Goal: Information Seeking & Learning: Learn about a topic

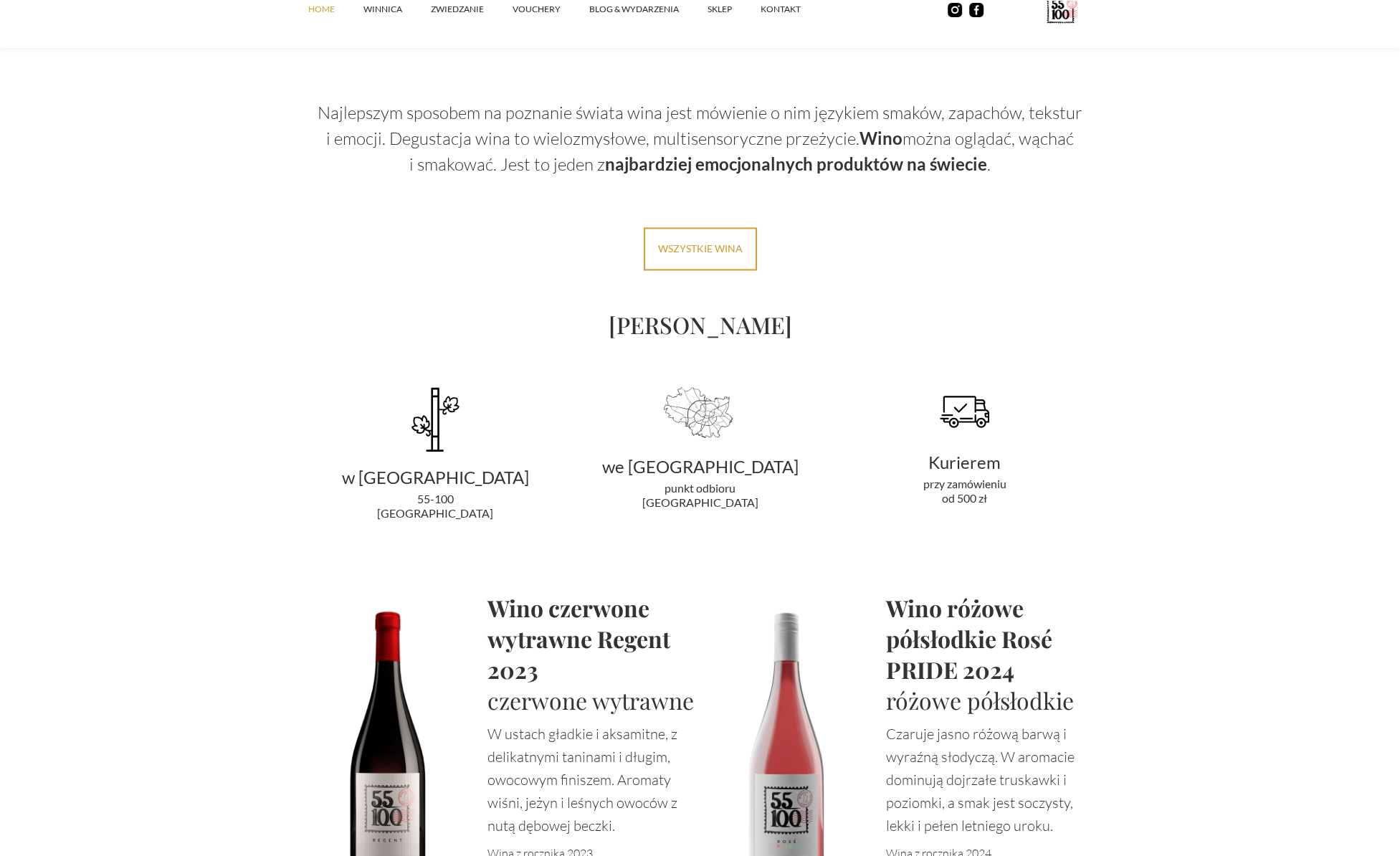
scroll to position [2653, 0]
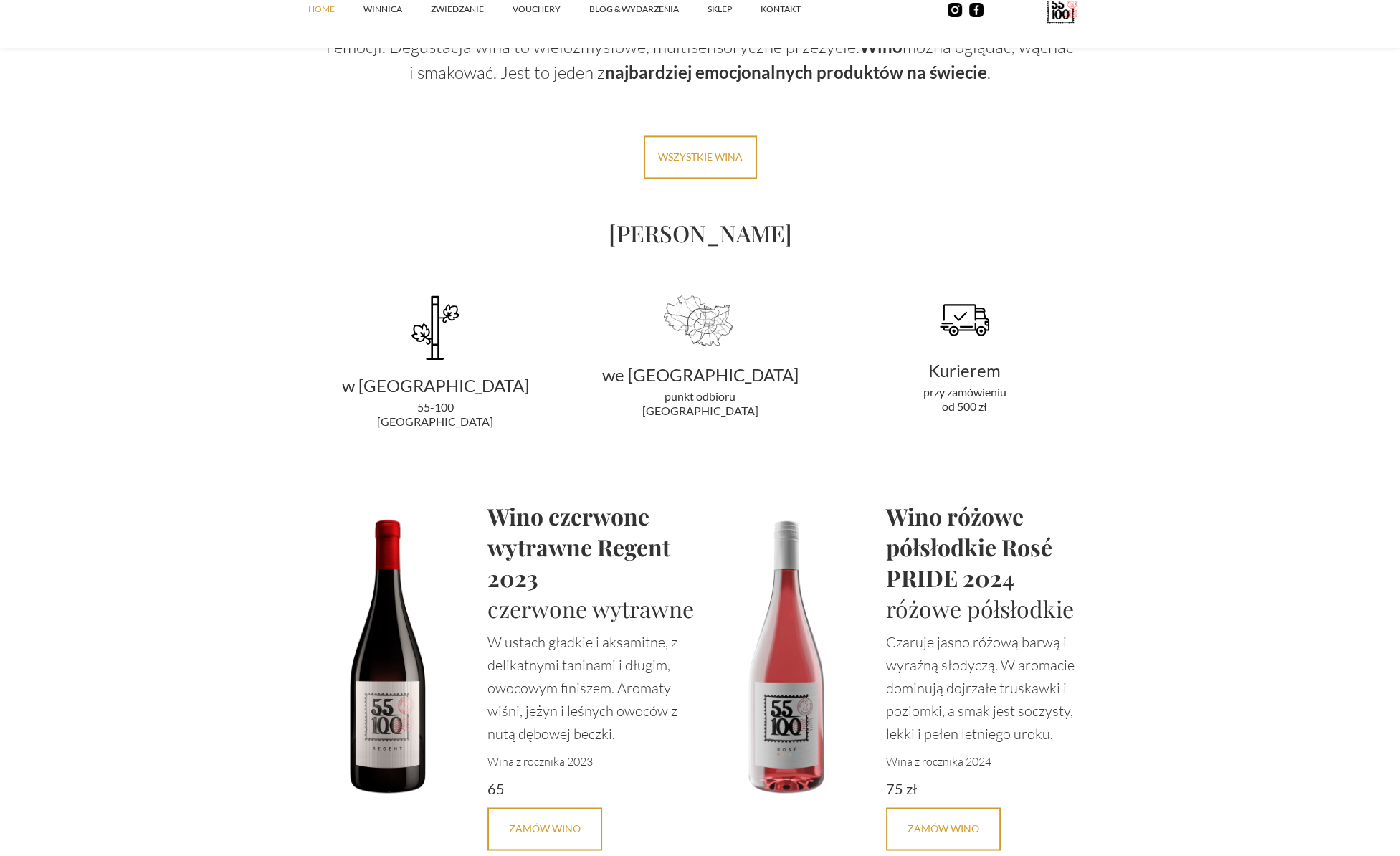
click at [436, 424] on div "55-100 Rzepotowice" at bounding box center [435, 414] width 253 height 29
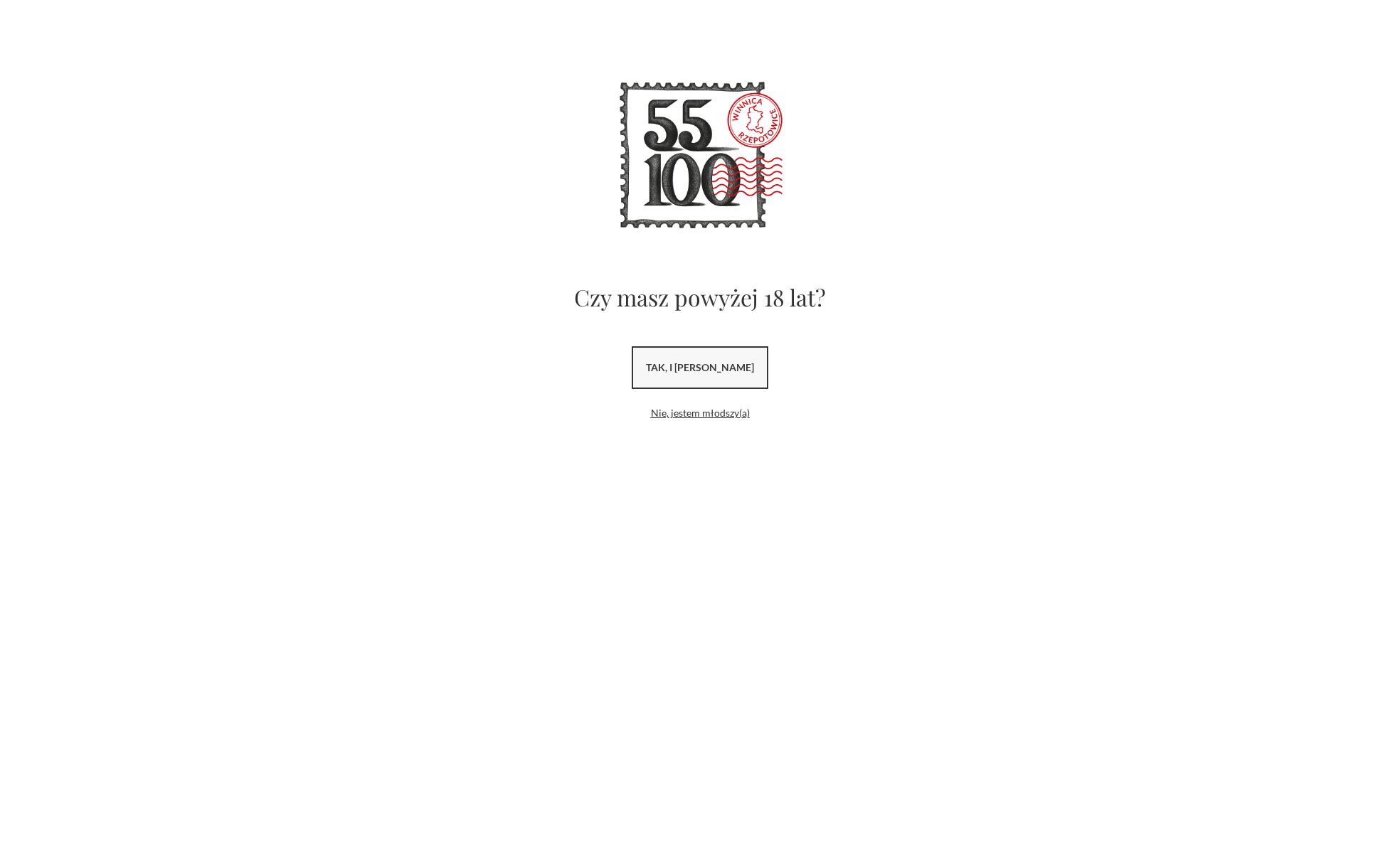
click at [683, 362] on link "tak, i [PERSON_NAME]" at bounding box center [700, 367] width 137 height 43
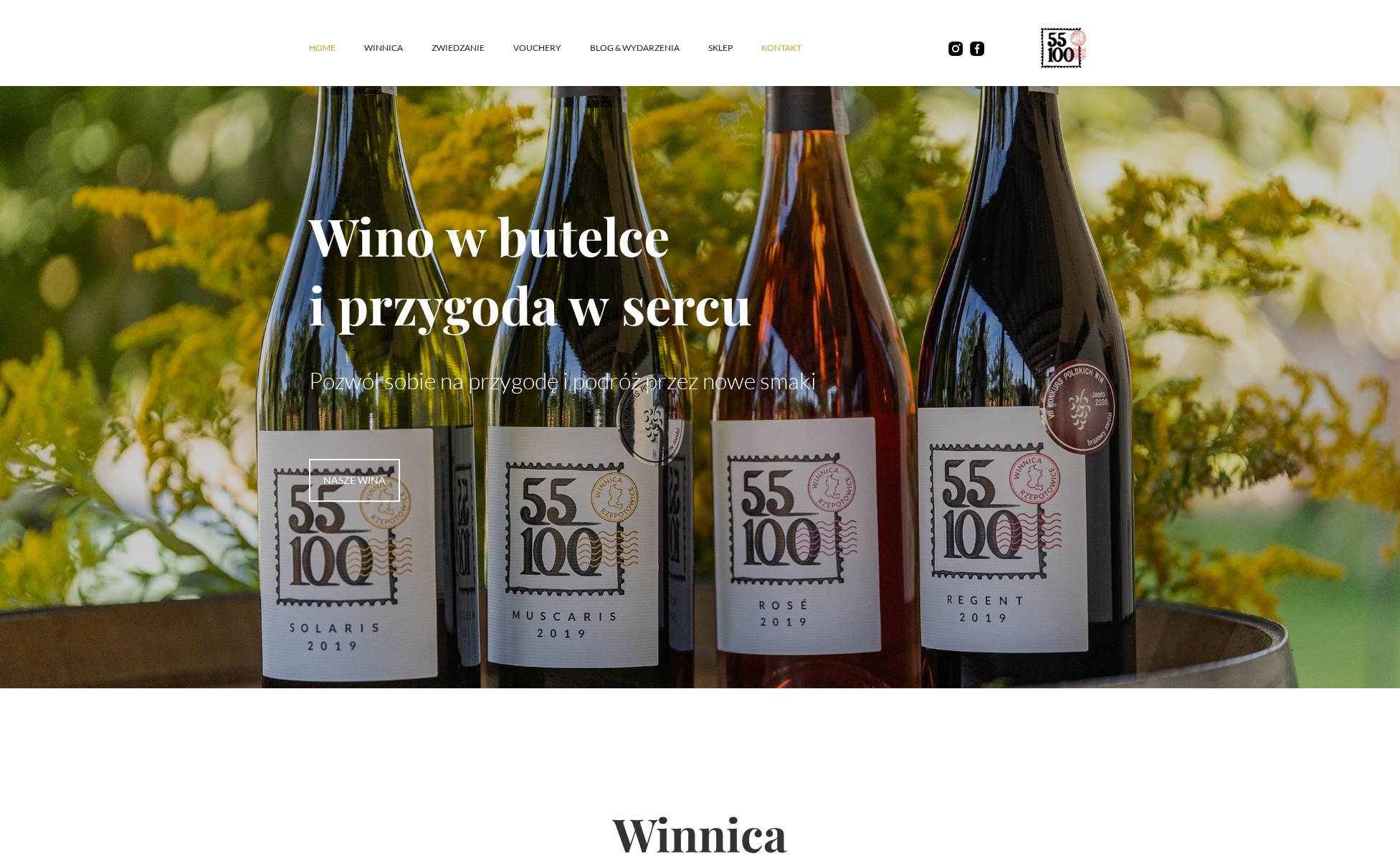
click at [761, 49] on link "kontakt" at bounding box center [796, 48] width 69 height 43
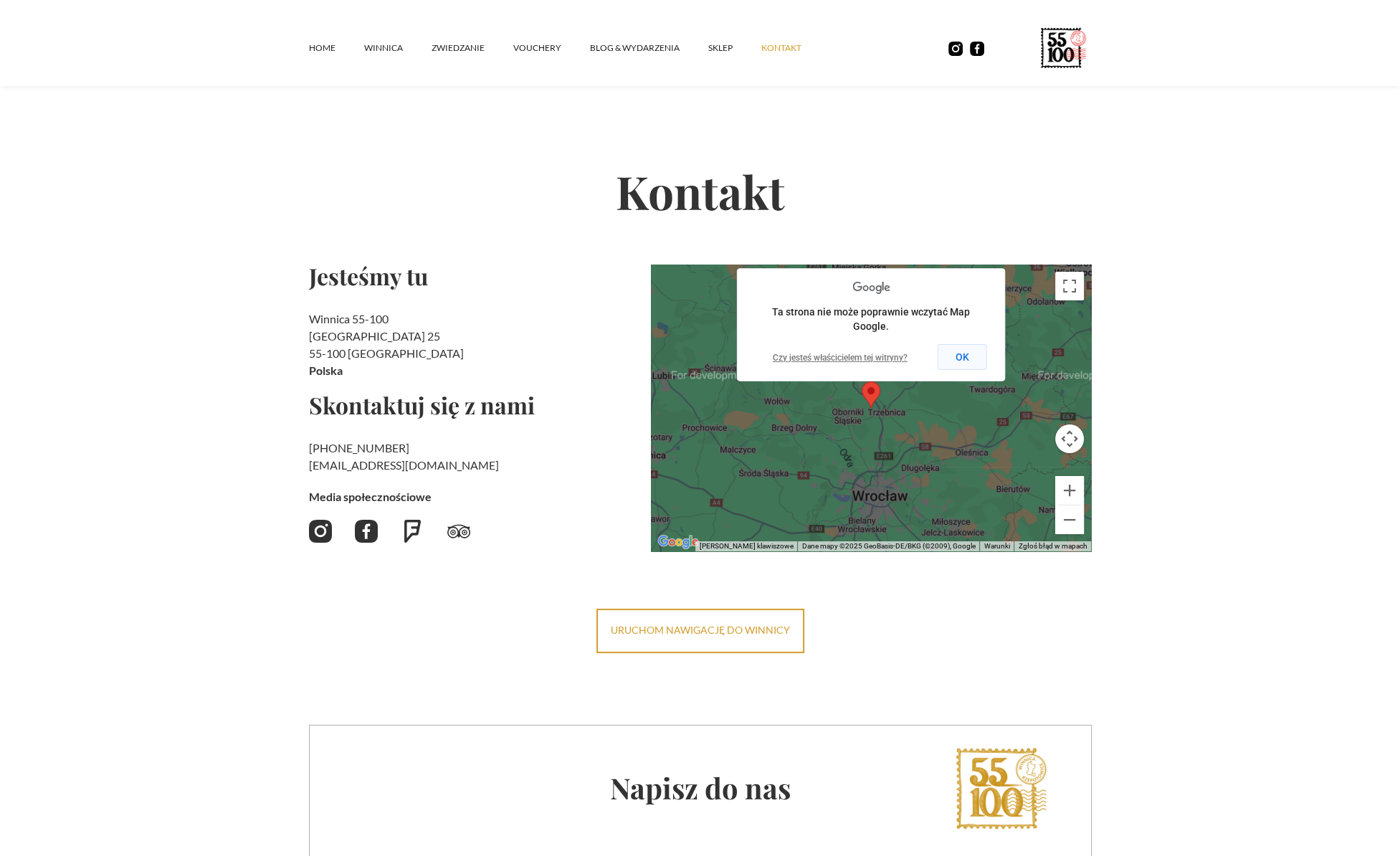
click at [958, 355] on button "OK" at bounding box center [961, 357] width 49 height 26
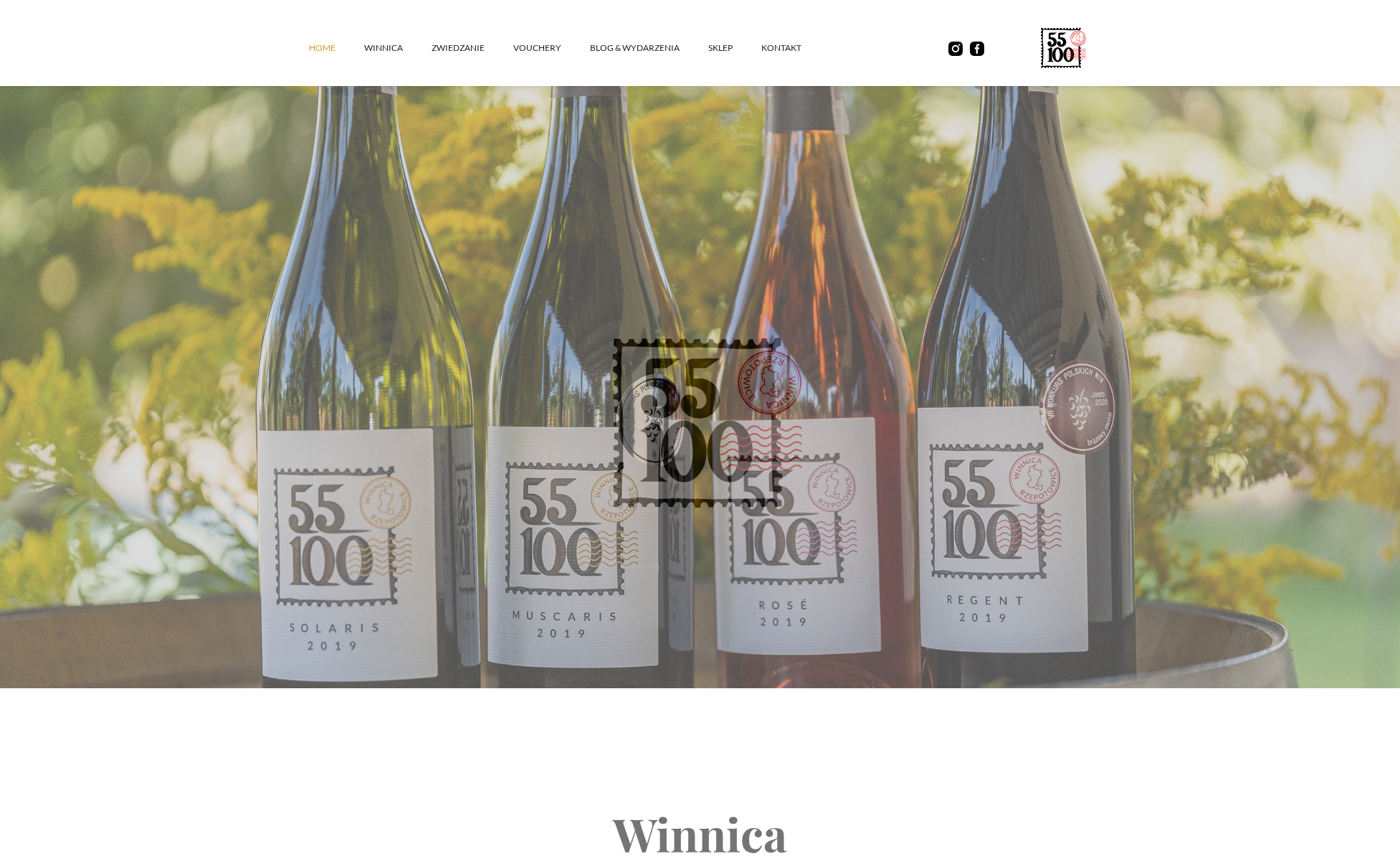
scroll to position [2653, 0]
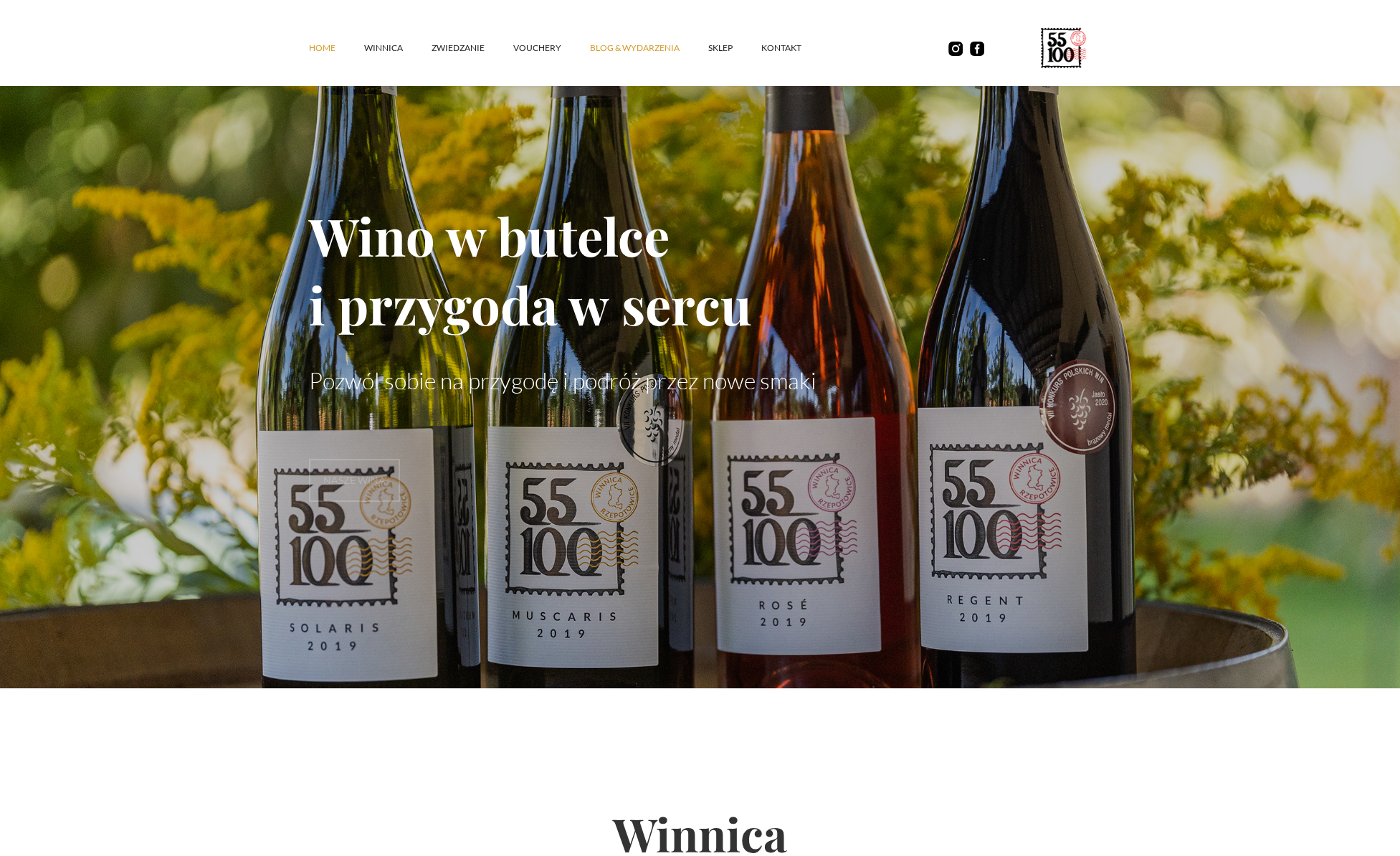
click at [640, 48] on link "Blog & Wydarzenia" at bounding box center [649, 48] width 119 height 43
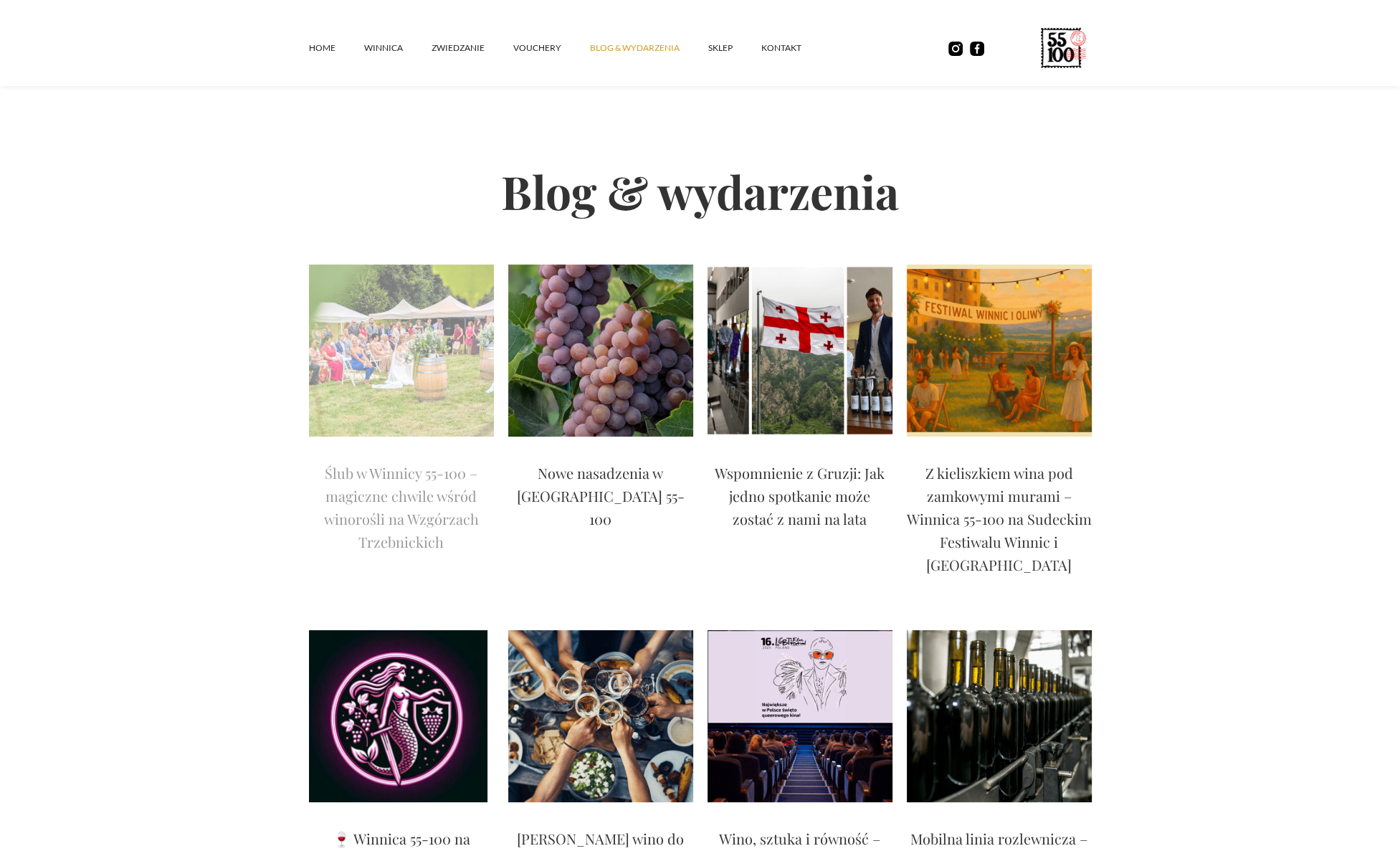
click at [414, 479] on p "Ślub w Winnicy 55-100 – magiczne chwile wśród winorośli na Wzgórzach Trzebnicki…" at bounding box center [401, 507] width 185 height 92
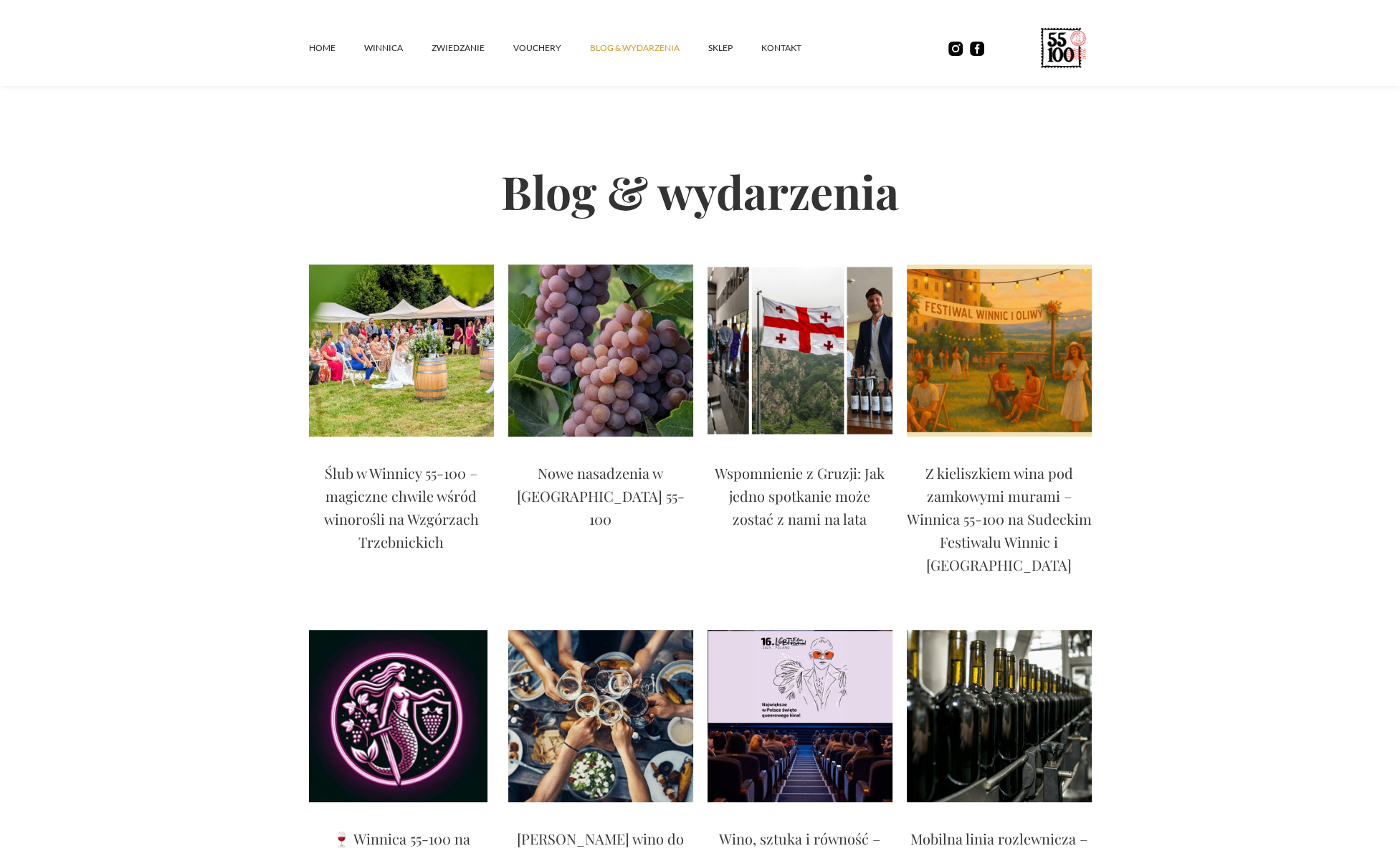
click at [303, 47] on div "Home winnica ZWIEDZANIE vouchery Blog & Wydarzenia SKLEP kontakt" at bounding box center [700, 42] width 1400 height 86
click at [318, 55] on link "Home" at bounding box center [337, 48] width 55 height 43
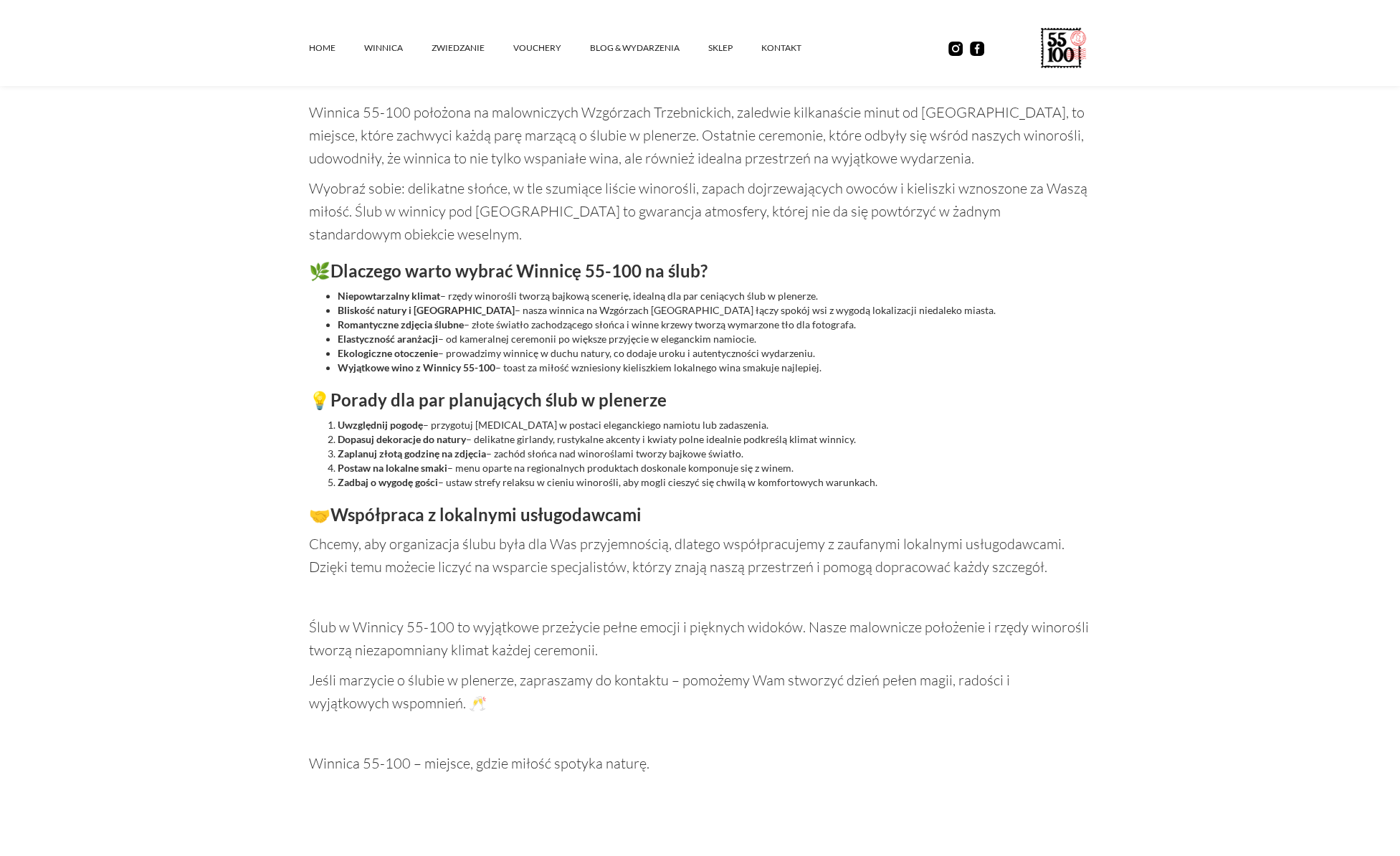
scroll to position [1147, 0]
